Goal: Find specific page/section

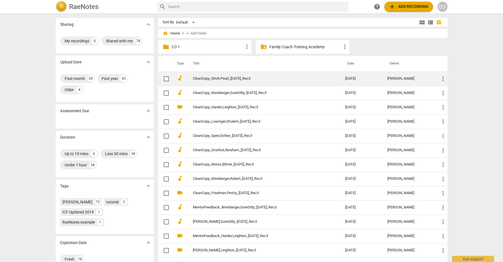
click at [208, 76] on link "CleanCopy_Stroh,Pearl_[DATE]_Rec3" at bounding box center [259, 78] width 132 height 4
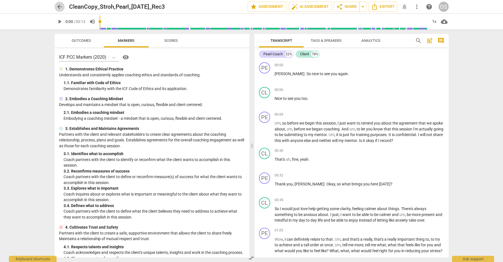
click at [60, 7] on span "arrow_back" at bounding box center [59, 6] width 7 height 7
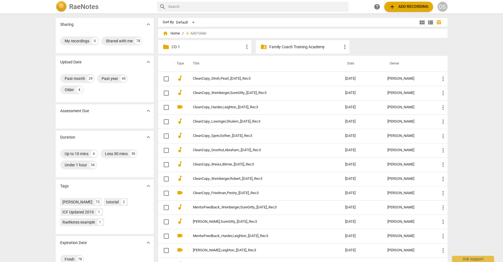
click at [317, 46] on p "Family Coach Training Academy" at bounding box center [305, 47] width 72 height 6
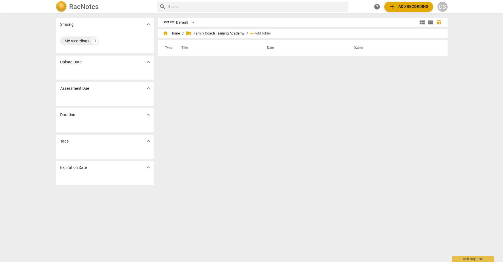
click at [234, 32] on span "folder_shared Family Coach Training Academy" at bounding box center [215, 34] width 59 height 6
click at [218, 34] on span "folder_shared Family Coach Training Academy" at bounding box center [215, 34] width 59 height 6
click at [76, 39] on div "My recordings" at bounding box center [77, 41] width 25 height 6
click at [81, 5] on h2 "RaeNotes" at bounding box center [83, 7] width 29 height 8
